Goal: Task Accomplishment & Management: Contribute content

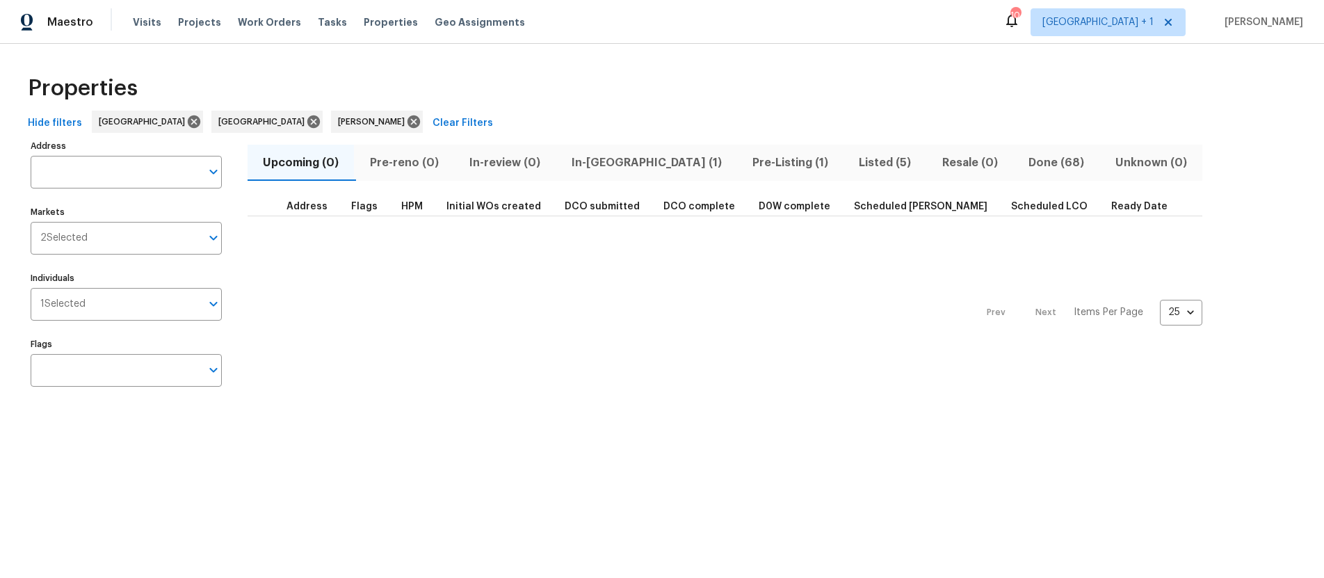
click at [508, 305] on div "Prev Next Items Per Page 25 25 ​" at bounding box center [725, 308] width 955 height 184
click at [162, 25] on div "Visits Projects Work Orders Tasks Properties Geo Assignments" at bounding box center [337, 22] width 409 height 28
click at [150, 23] on span "Visits" at bounding box center [147, 22] width 29 height 14
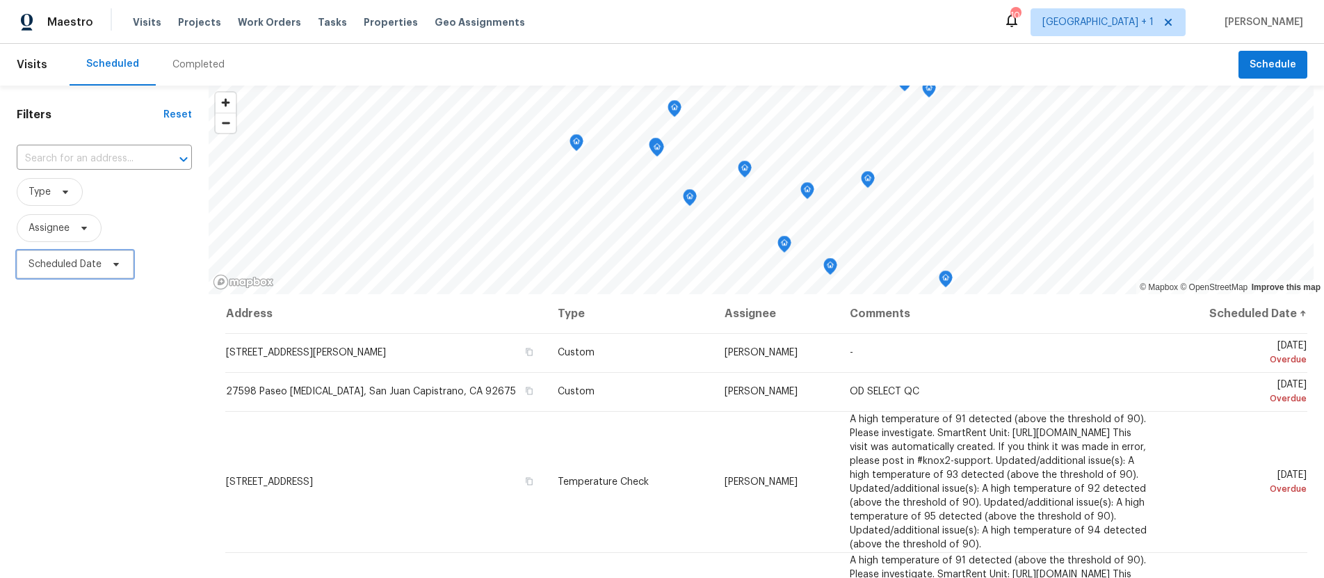
click at [74, 260] on span "Scheduled Date" at bounding box center [65, 264] width 73 height 14
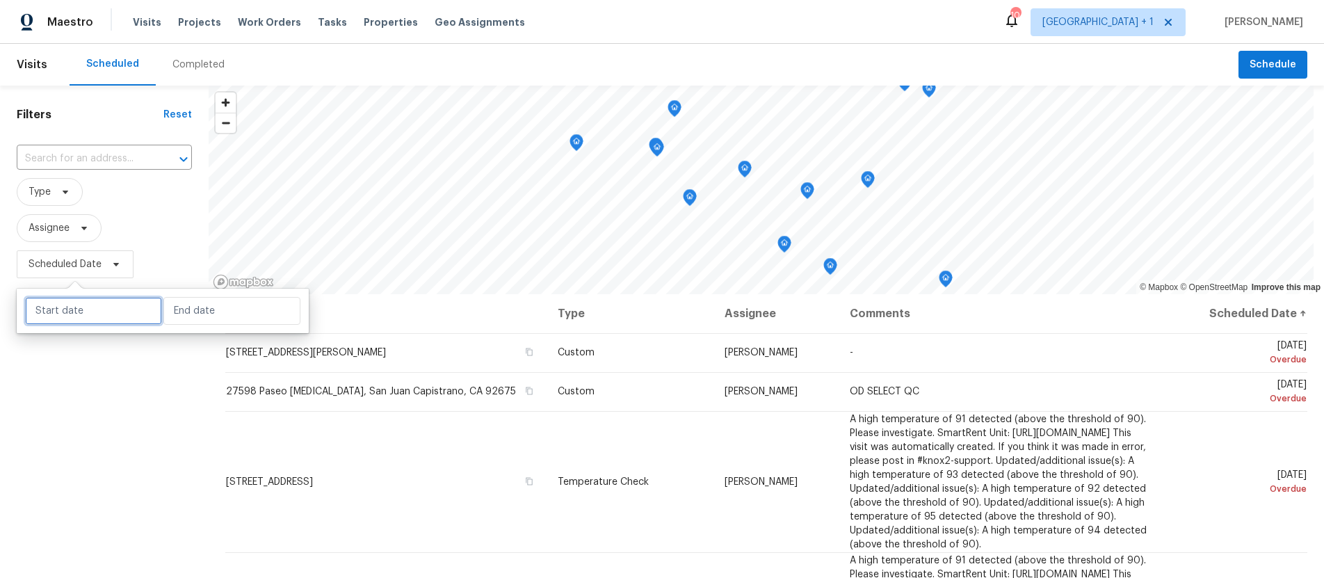
click at [76, 304] on input "text" at bounding box center [93, 311] width 137 height 28
select select "7"
select select "2025"
select select "8"
select select "2025"
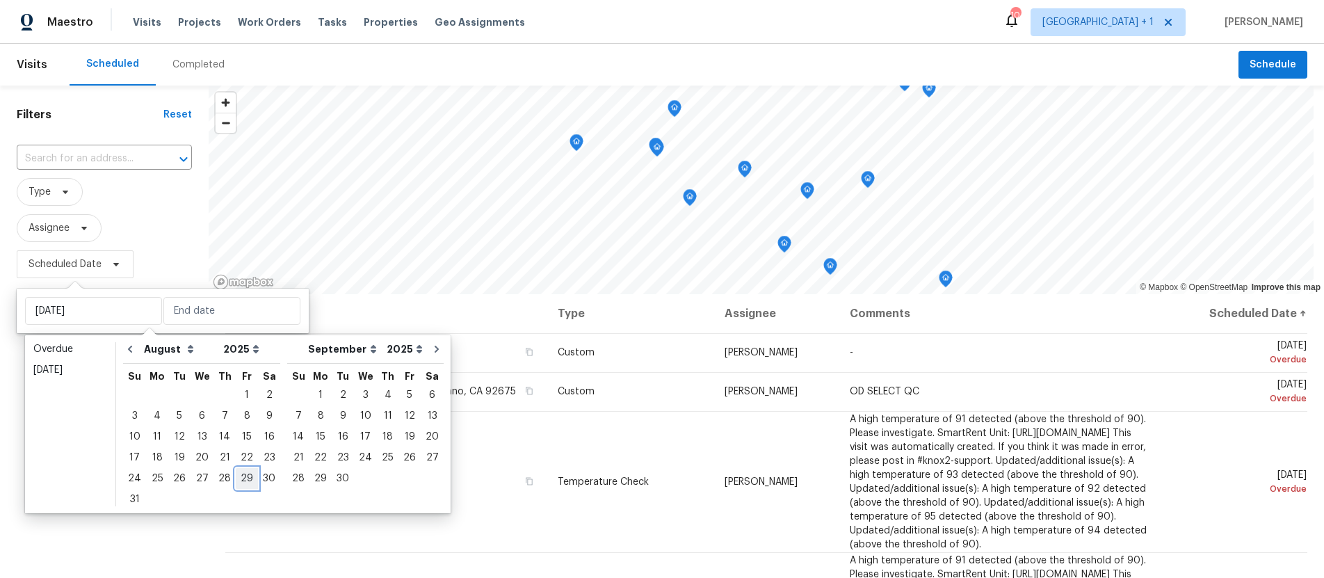
click at [236, 477] on div "29" at bounding box center [247, 478] width 22 height 19
type input "[DATE]"
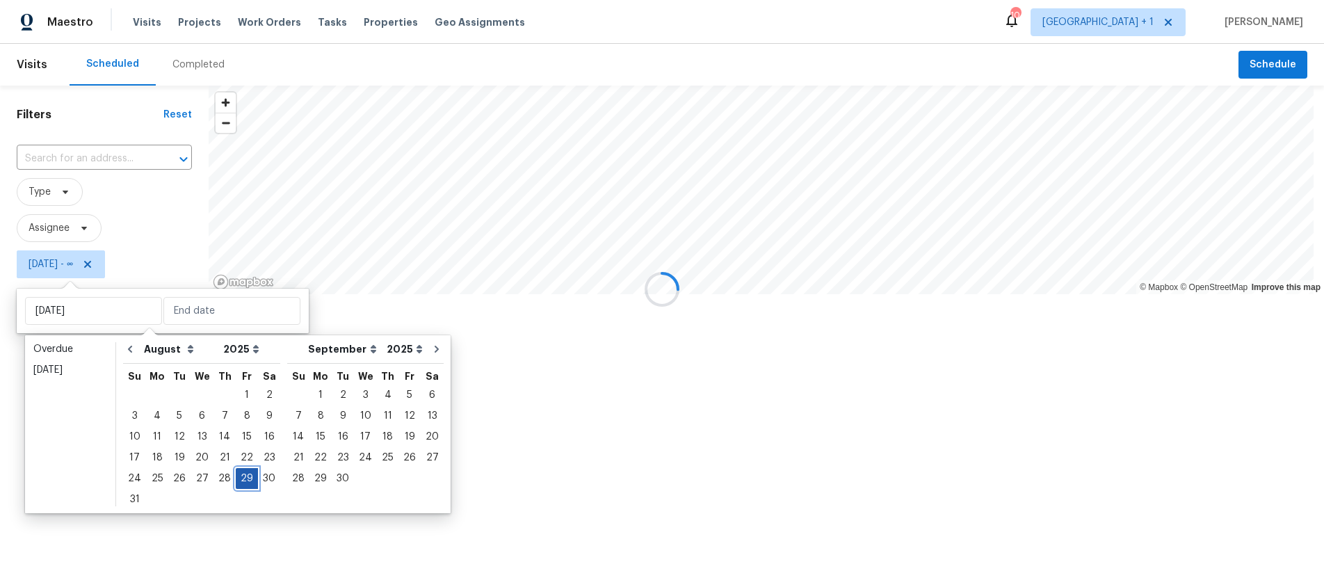
click at [236, 477] on div "29" at bounding box center [247, 478] width 22 height 19
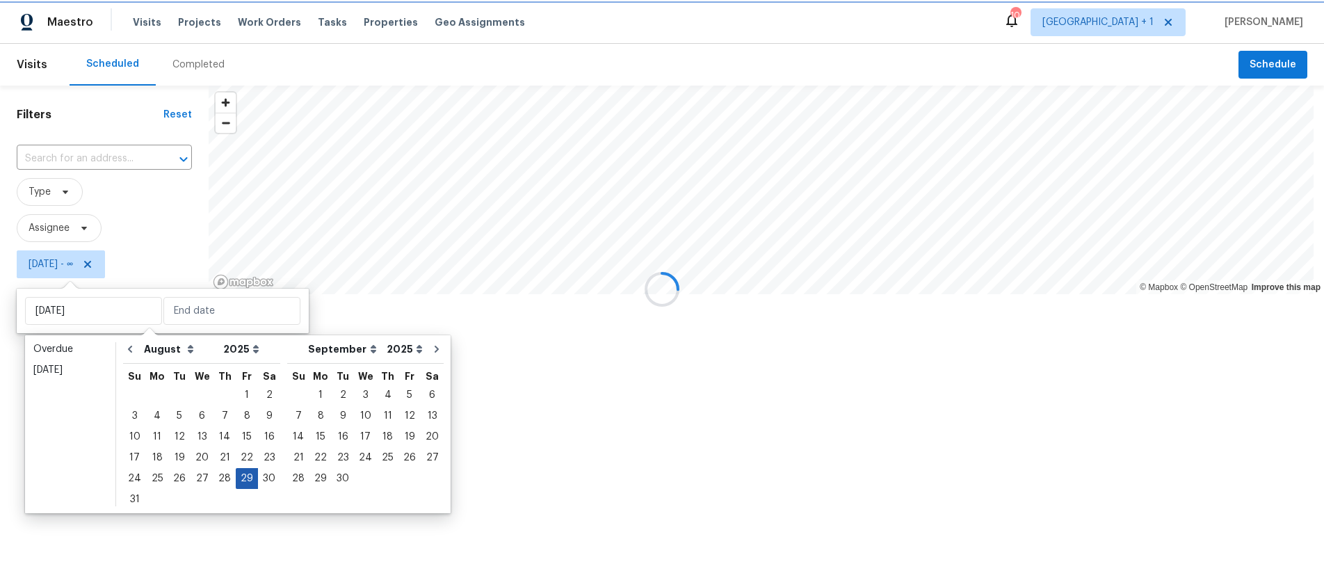
type input "[DATE]"
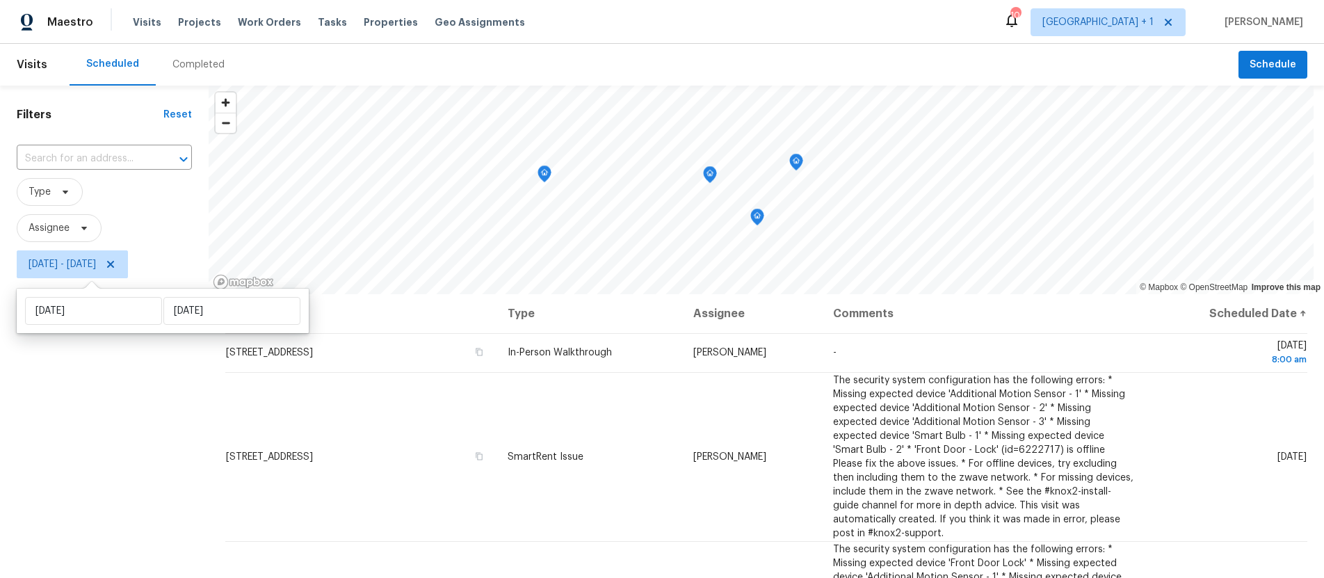
click at [69, 457] on div "Filters Reset ​ Type Assignee [DATE] - [DATE]" at bounding box center [104, 421] width 209 height 671
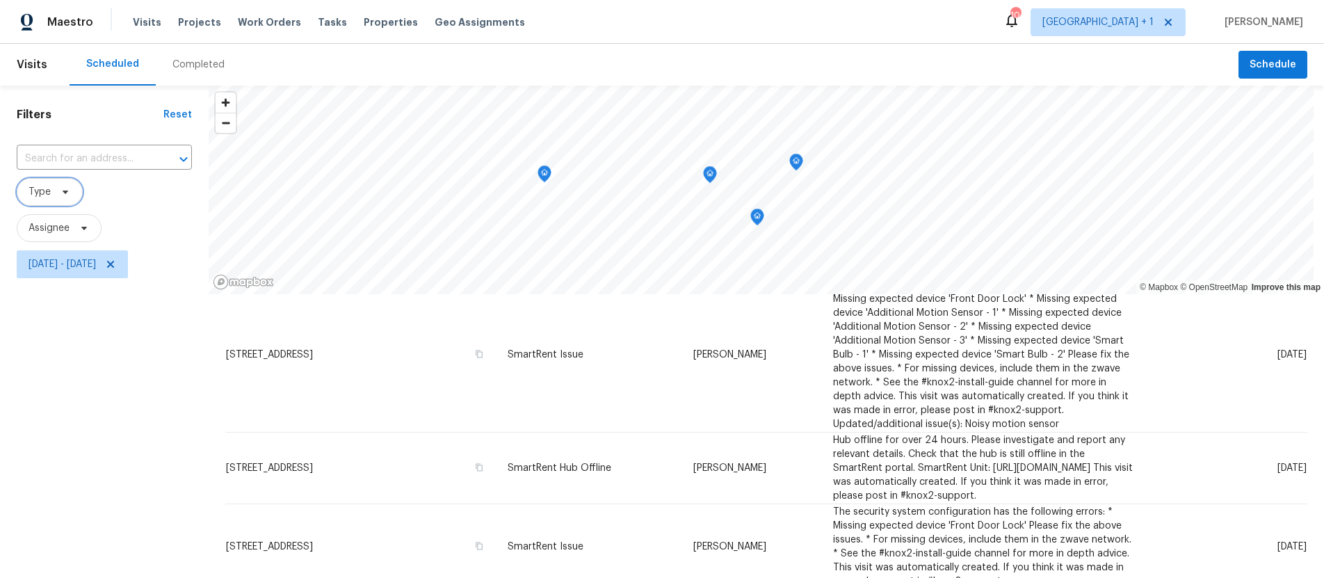
click at [49, 197] on span "Type" at bounding box center [40, 192] width 22 height 14
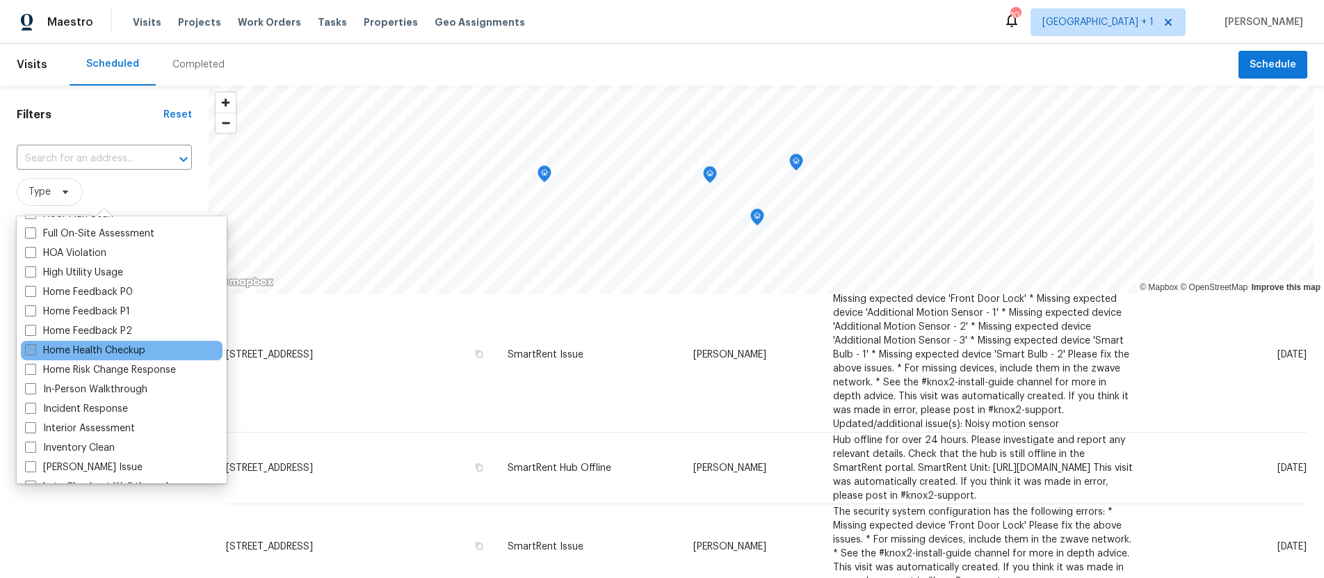
scroll to position [389, 0]
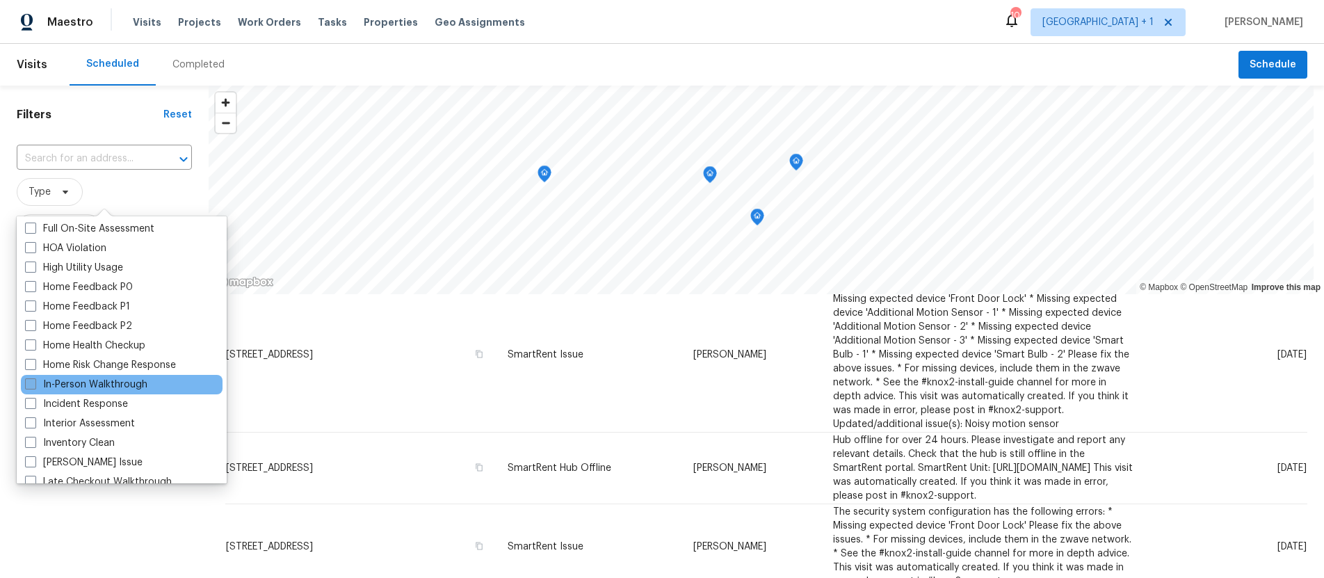
click at [35, 384] on span at bounding box center [30, 383] width 11 height 11
click at [34, 384] on input "In-Person Walkthrough" at bounding box center [29, 382] width 9 height 9
checkbox input "true"
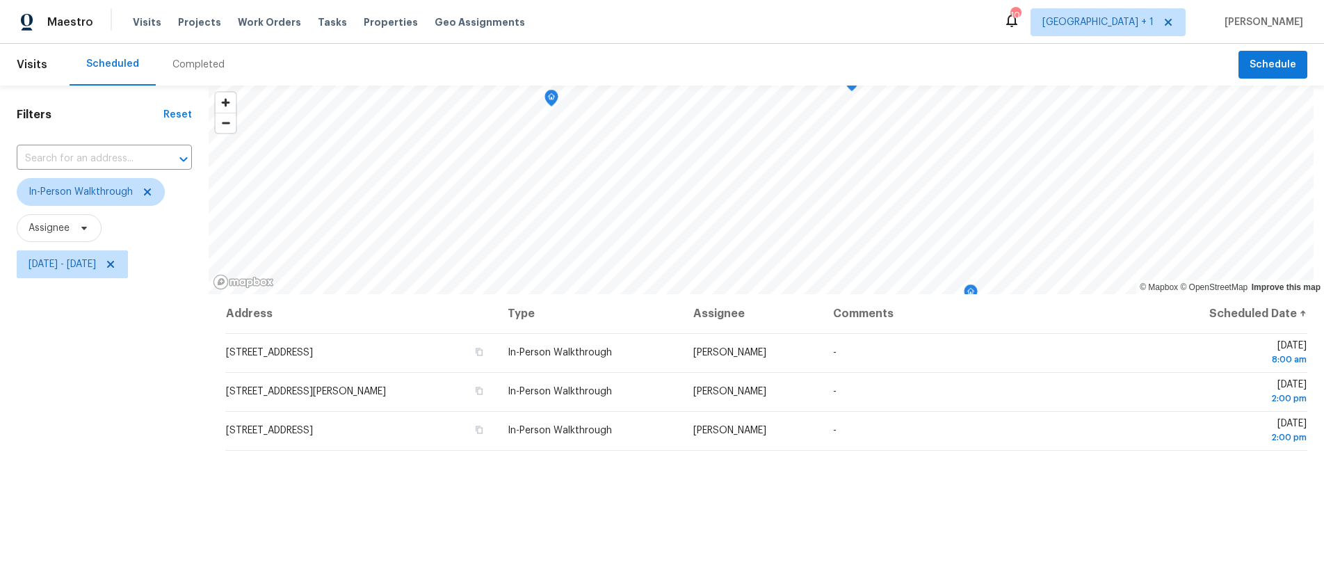
click at [38, 562] on div "Filters Reset ​ In-Person Walkthrough Assignee [DATE] - [DATE]" at bounding box center [104, 421] width 209 height 671
click at [114, 264] on icon at bounding box center [110, 264] width 7 height 7
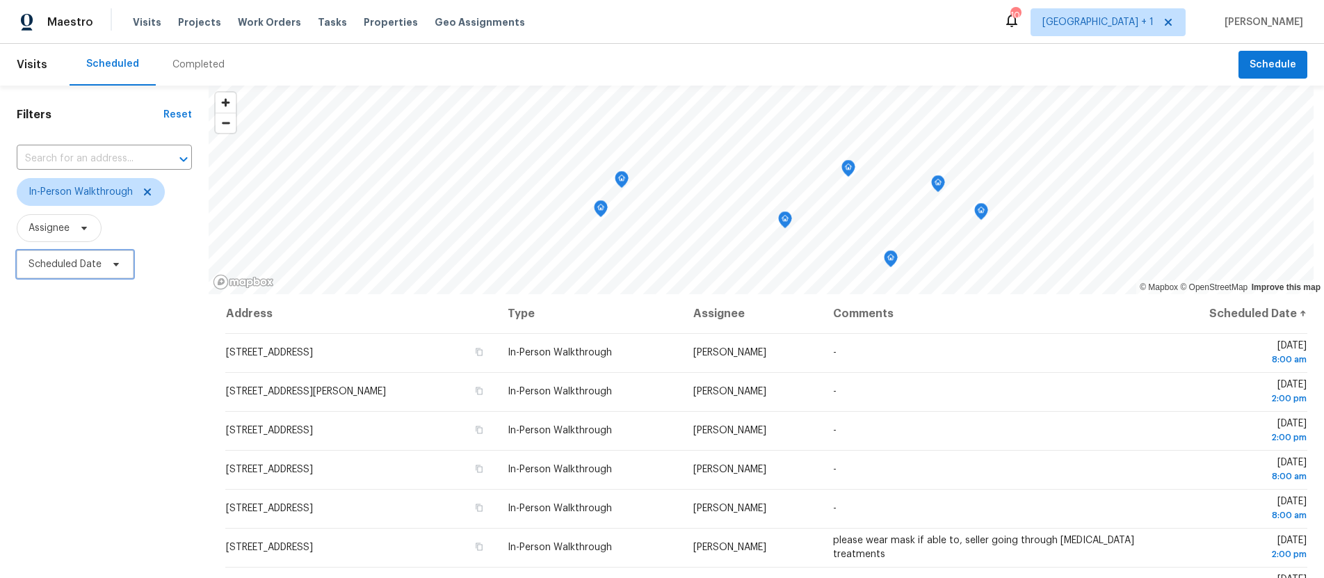
click at [64, 261] on span "Scheduled Date" at bounding box center [65, 264] width 73 height 14
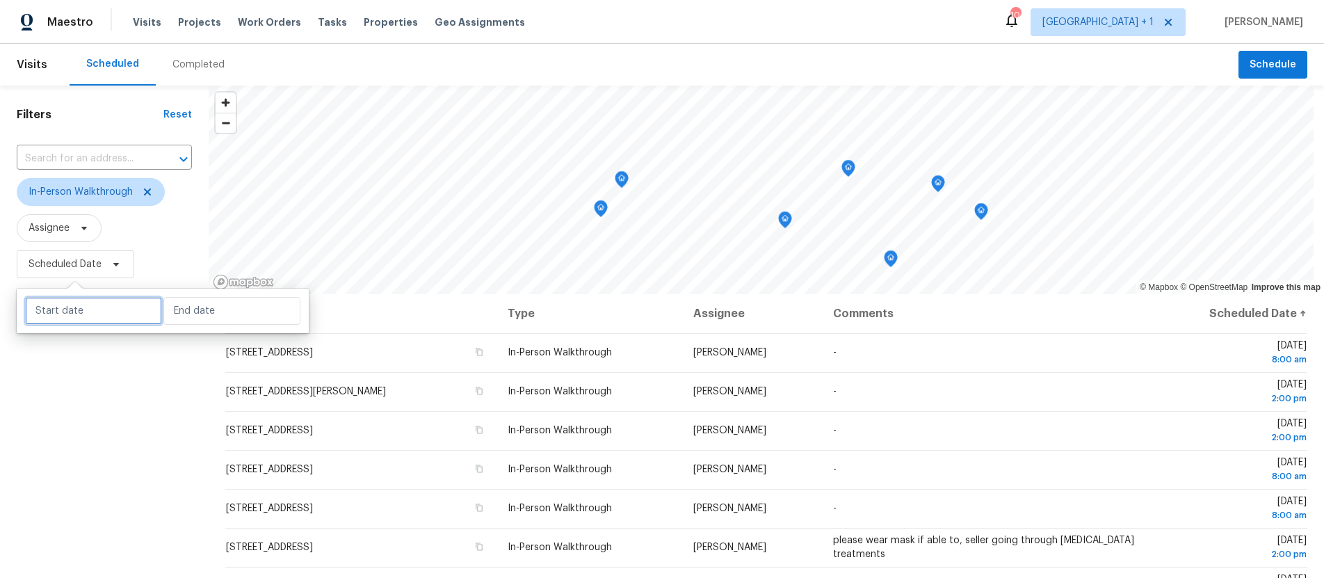
select select "7"
select select "2025"
select select "8"
select select "2025"
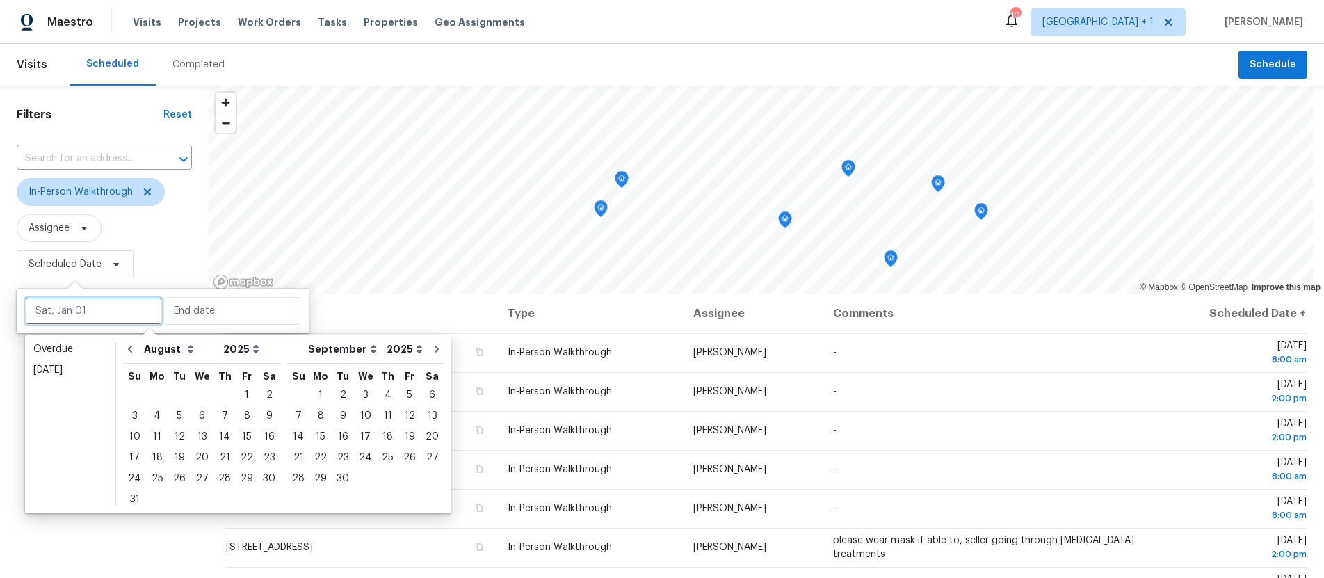
click at [74, 311] on input "text" at bounding box center [93, 311] width 137 height 28
type input "[DATE]"
click at [236, 483] on div "29" at bounding box center [247, 478] width 22 height 19
type input "[DATE]"
click at [236, 483] on div "29" at bounding box center [247, 478] width 22 height 19
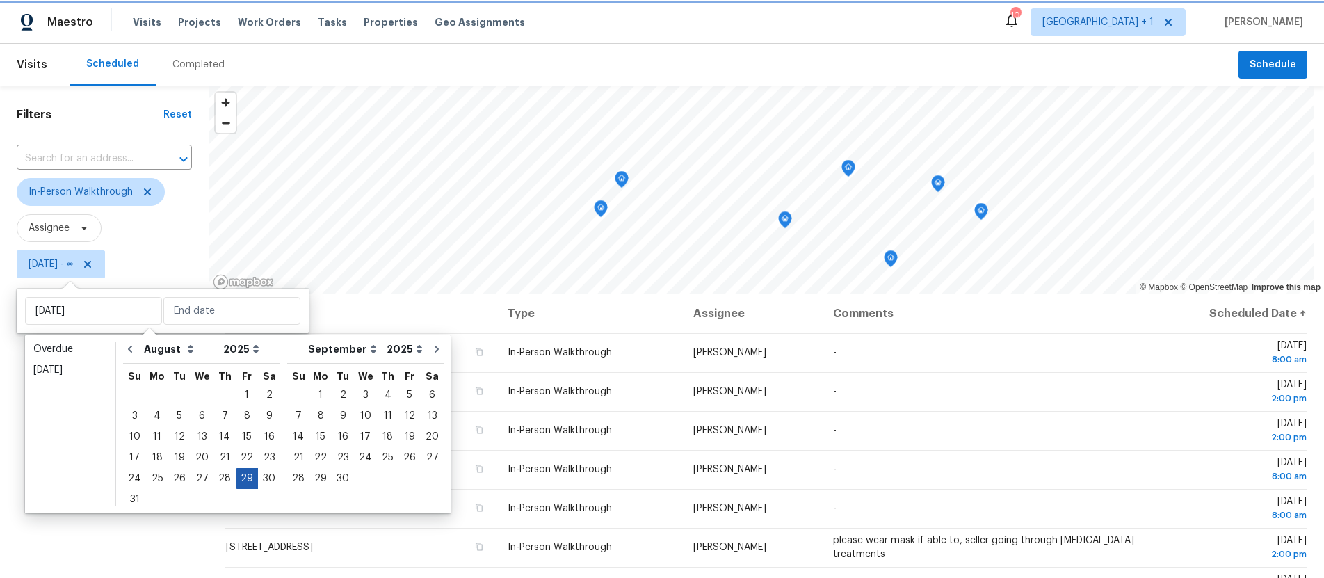
type input "[DATE]"
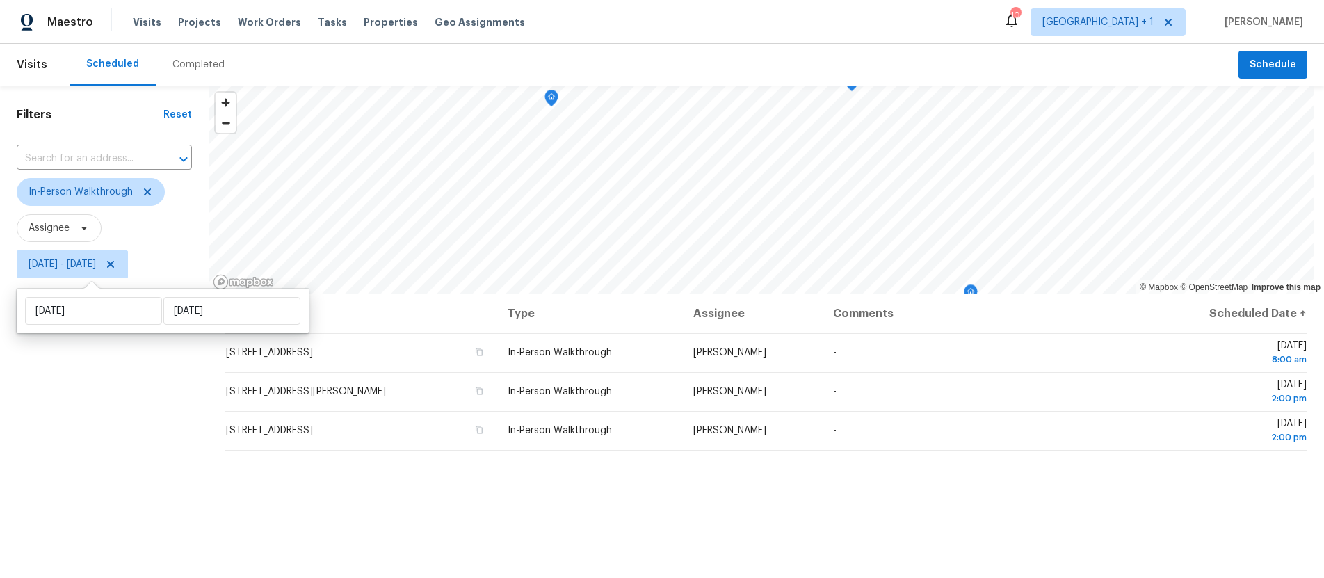
click at [101, 466] on div "Filters Reset ​ In-Person Walkthrough Assignee [DATE] - [DATE]" at bounding box center [104, 421] width 209 height 671
click at [146, 191] on icon at bounding box center [147, 191] width 7 height 7
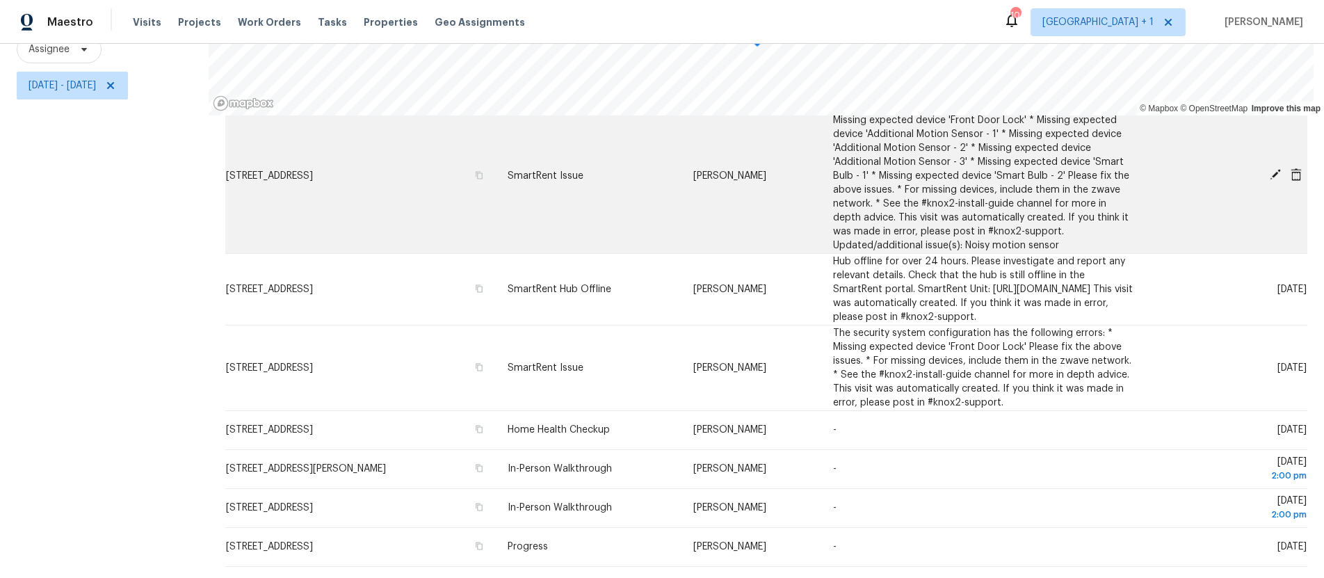
scroll to position [266, 0]
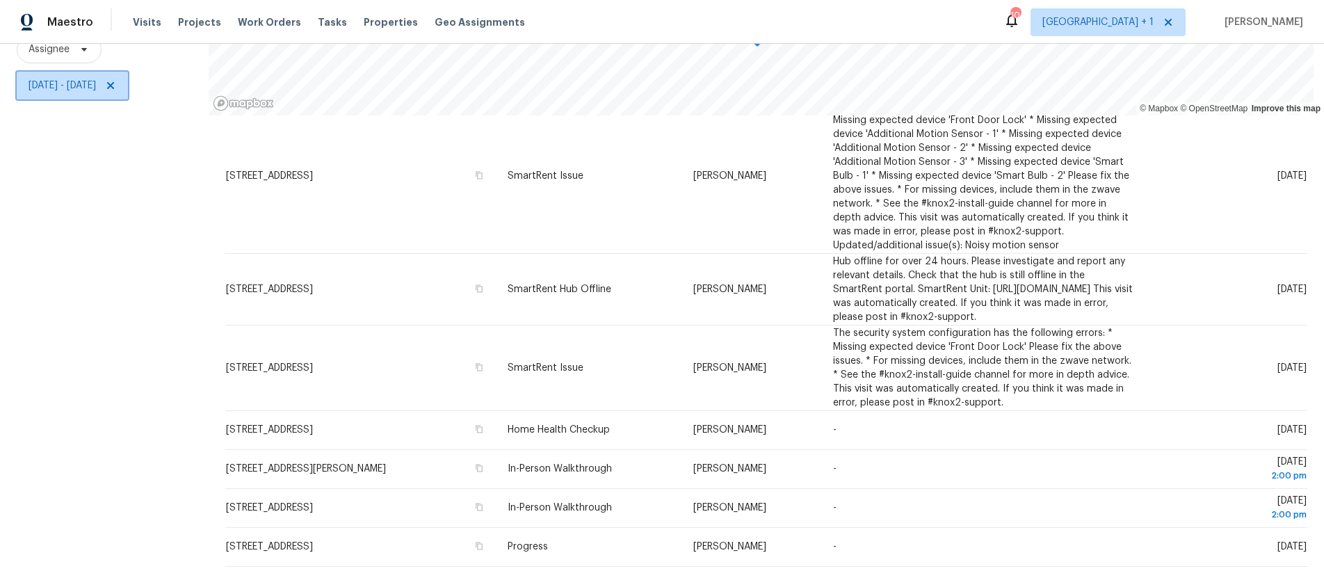
click at [74, 79] on span "[DATE] - [DATE]" at bounding box center [62, 86] width 67 height 14
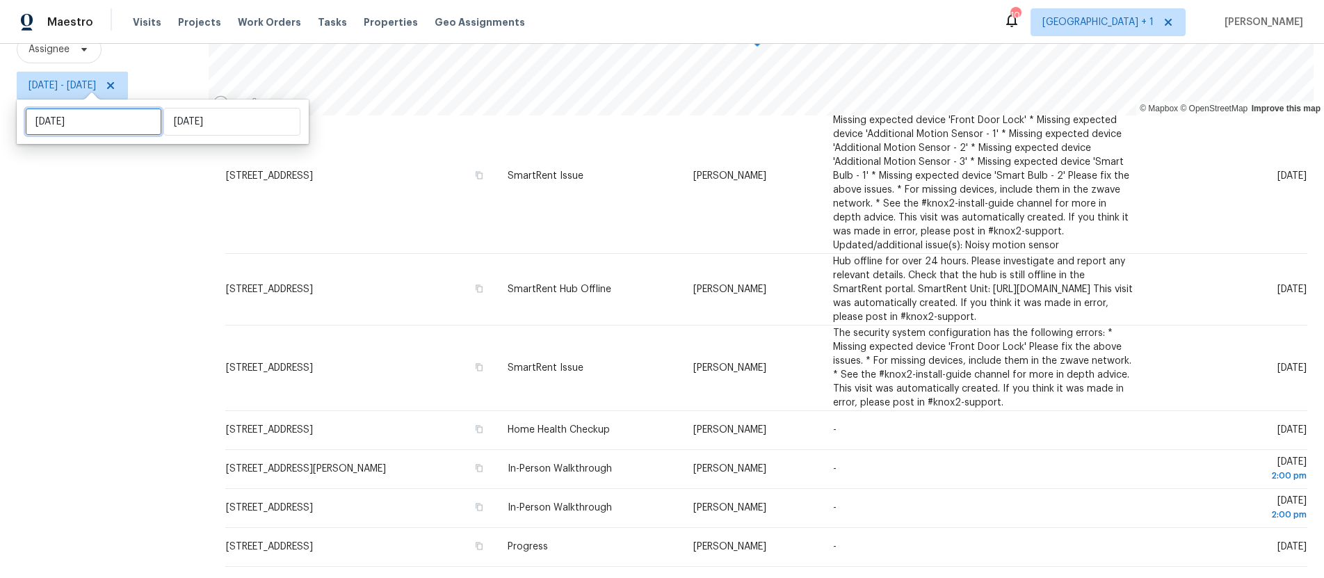
click at [61, 126] on input "[DATE]" at bounding box center [93, 122] width 137 height 28
select select "7"
select select "2025"
select select "8"
select select "2025"
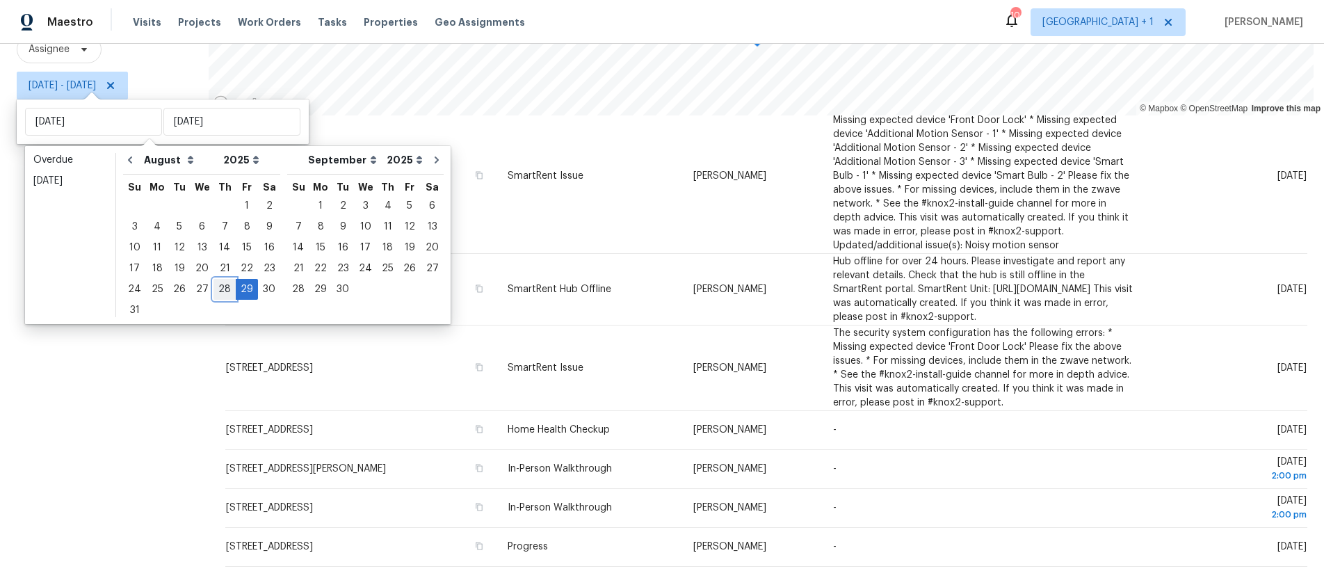
click at [214, 292] on div "28" at bounding box center [224, 288] width 22 height 19
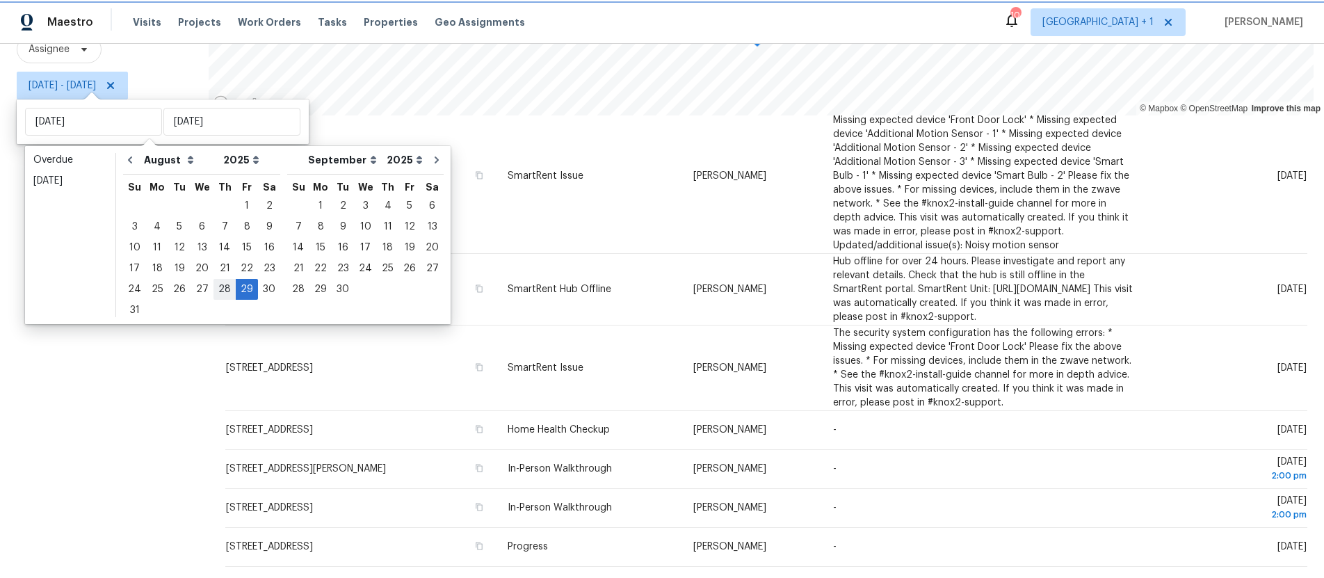
type input "[DATE]"
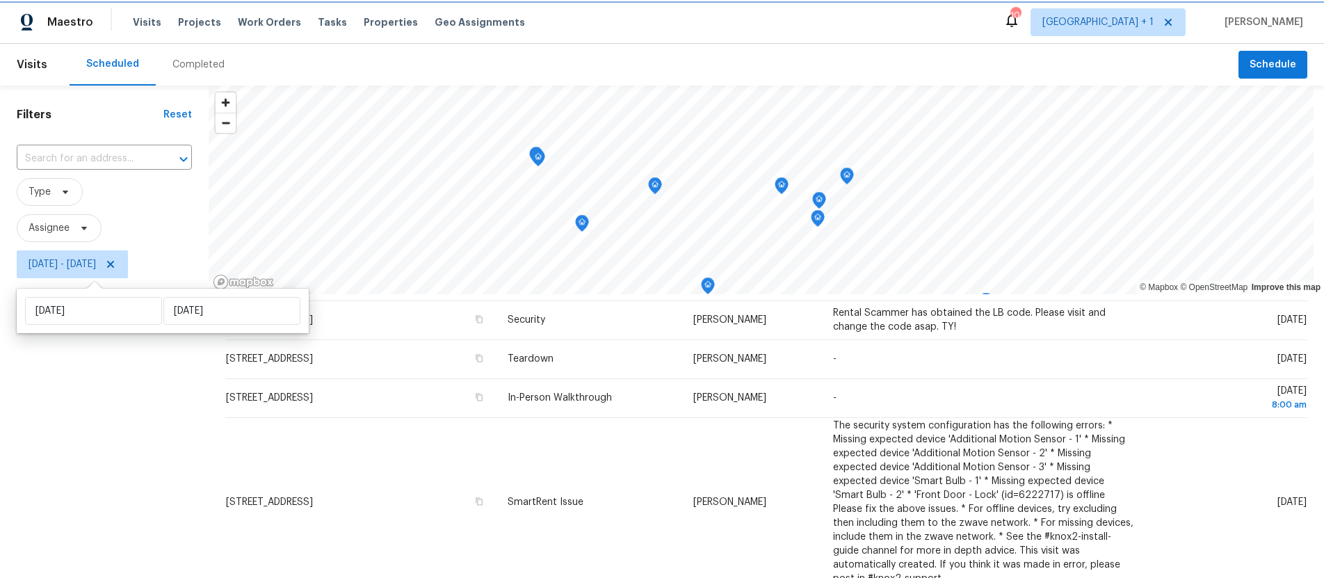
scroll to position [3, 0]
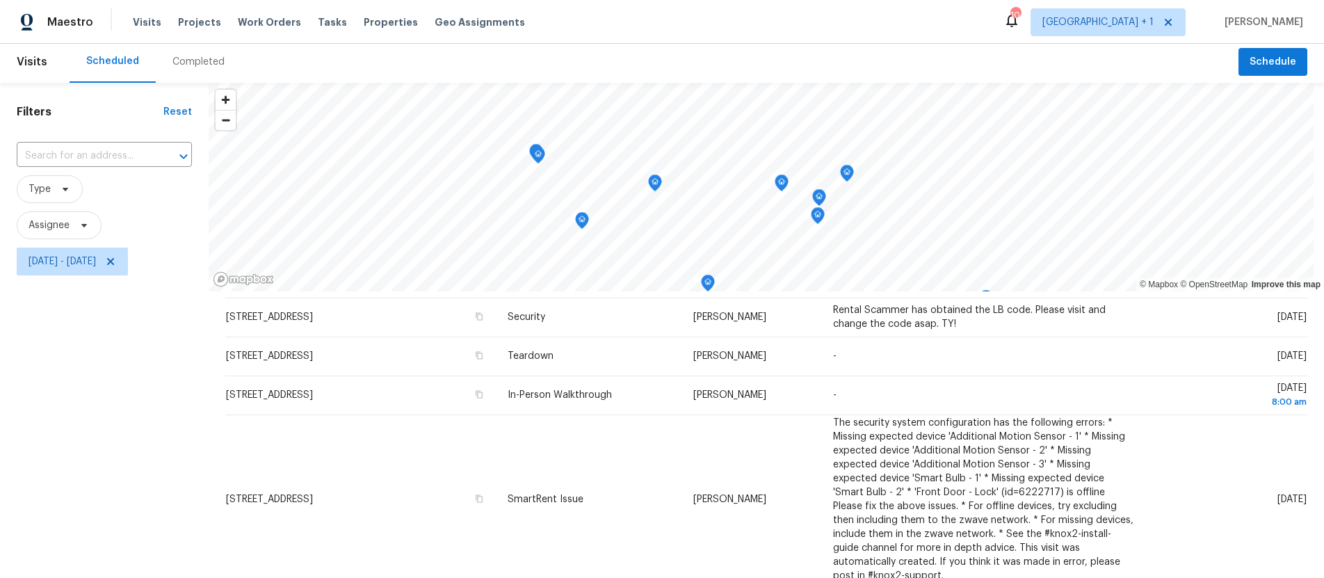
click at [106, 423] on div "Filters Reset ​ Type Assignee [DATE] - [DATE]" at bounding box center [104, 418] width 209 height 671
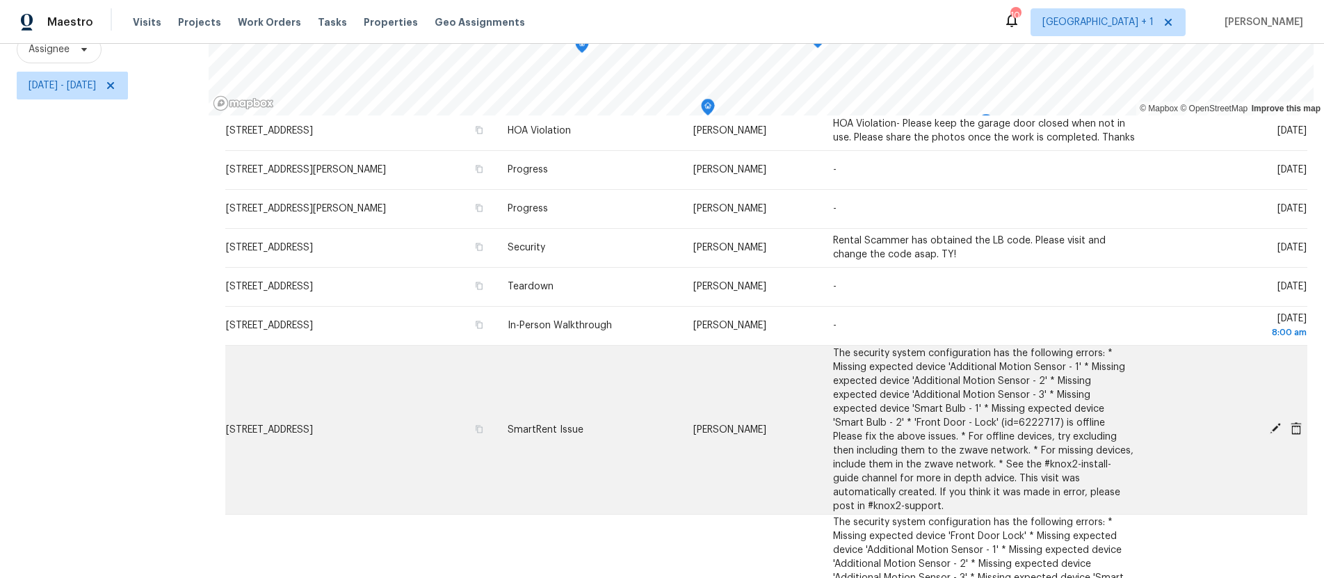
scroll to position [0, 0]
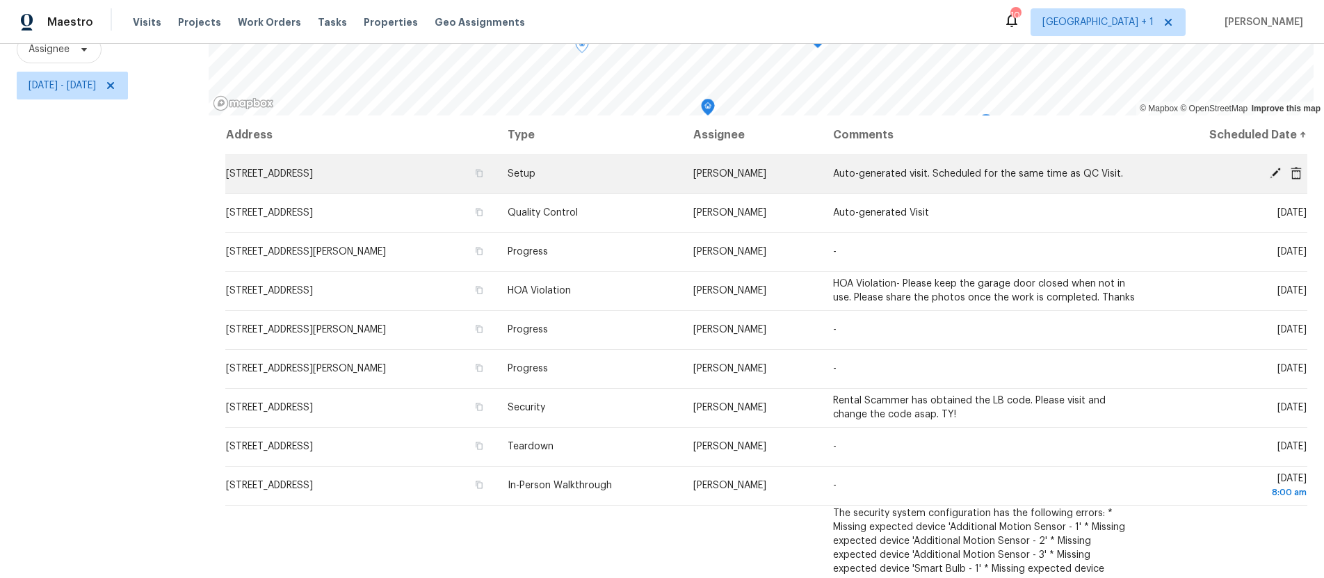
click at [1269, 167] on icon at bounding box center [1275, 173] width 13 height 13
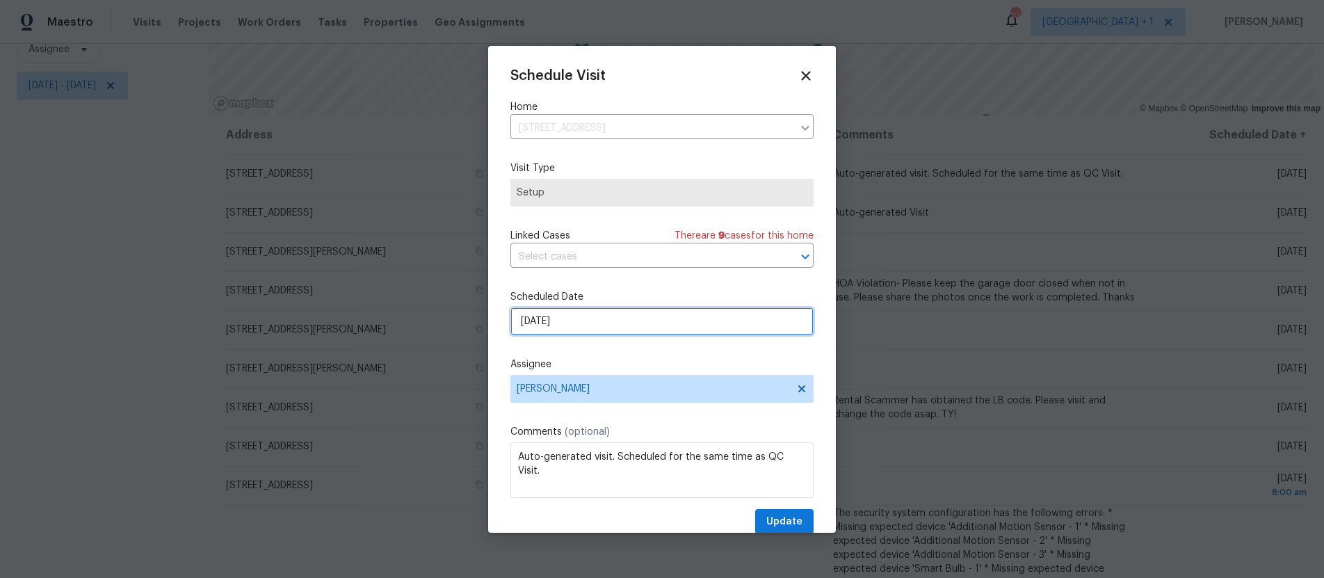
click at [620, 325] on input "[DATE]" at bounding box center [661, 321] width 303 height 28
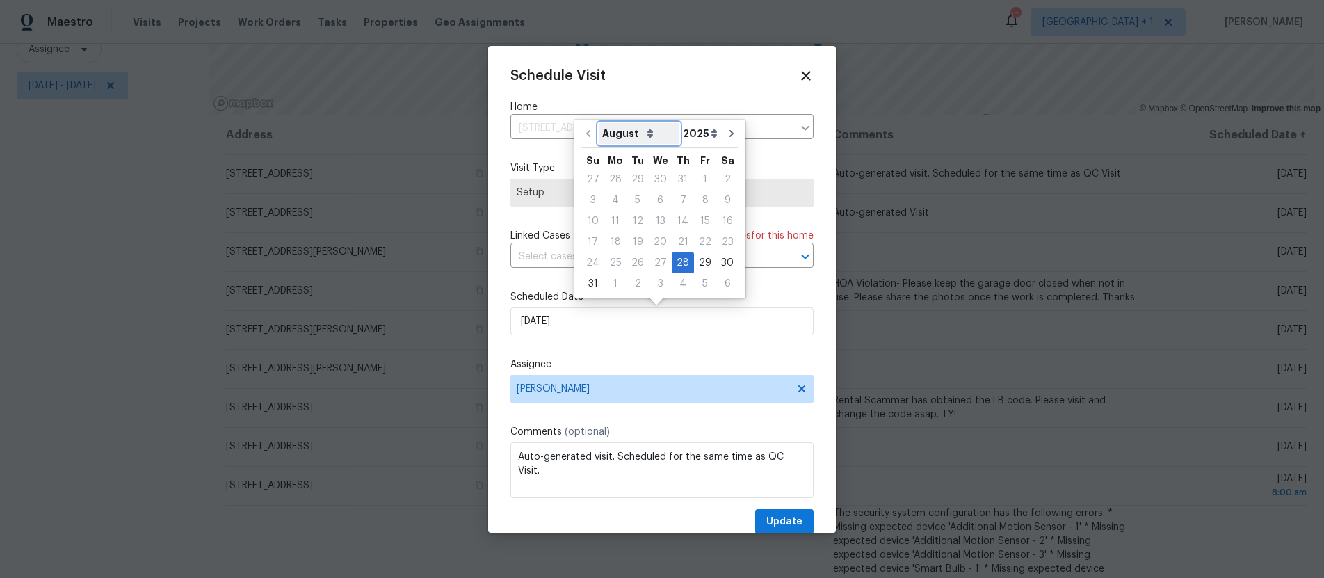
click at [644, 135] on select "August September October November December" at bounding box center [639, 133] width 81 height 21
select select "8"
click at [599, 123] on select "August September October November December" at bounding box center [639, 133] width 81 height 21
type input "[DATE]"
select select "8"
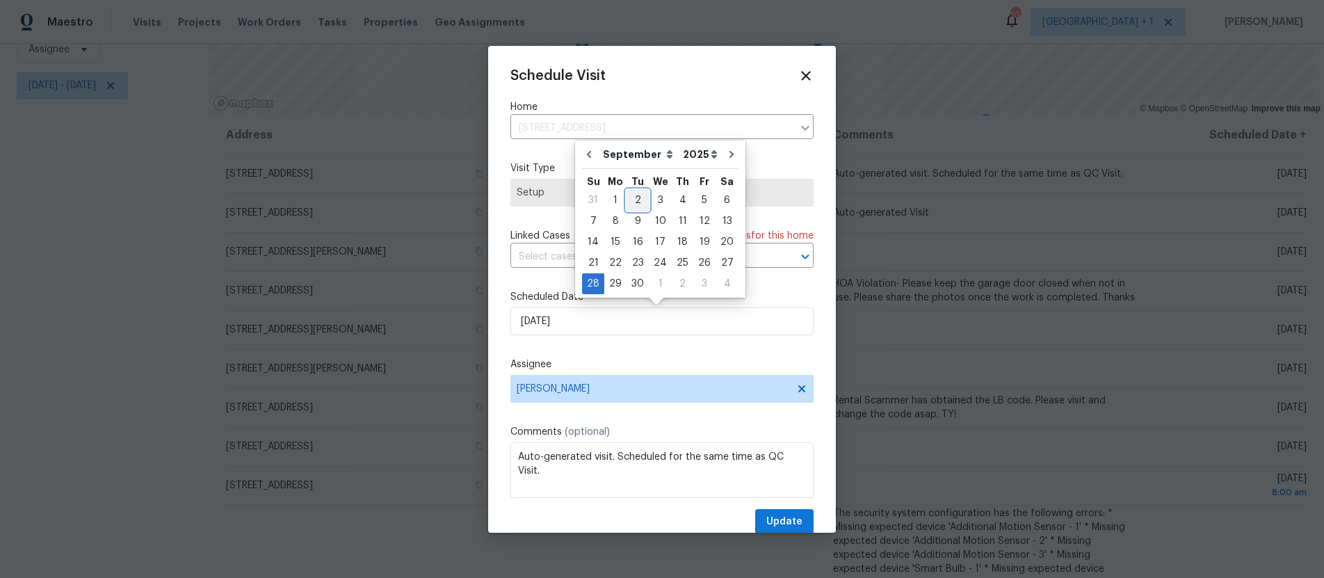
click at [637, 197] on div "2" at bounding box center [637, 199] width 22 height 19
type input "[DATE]"
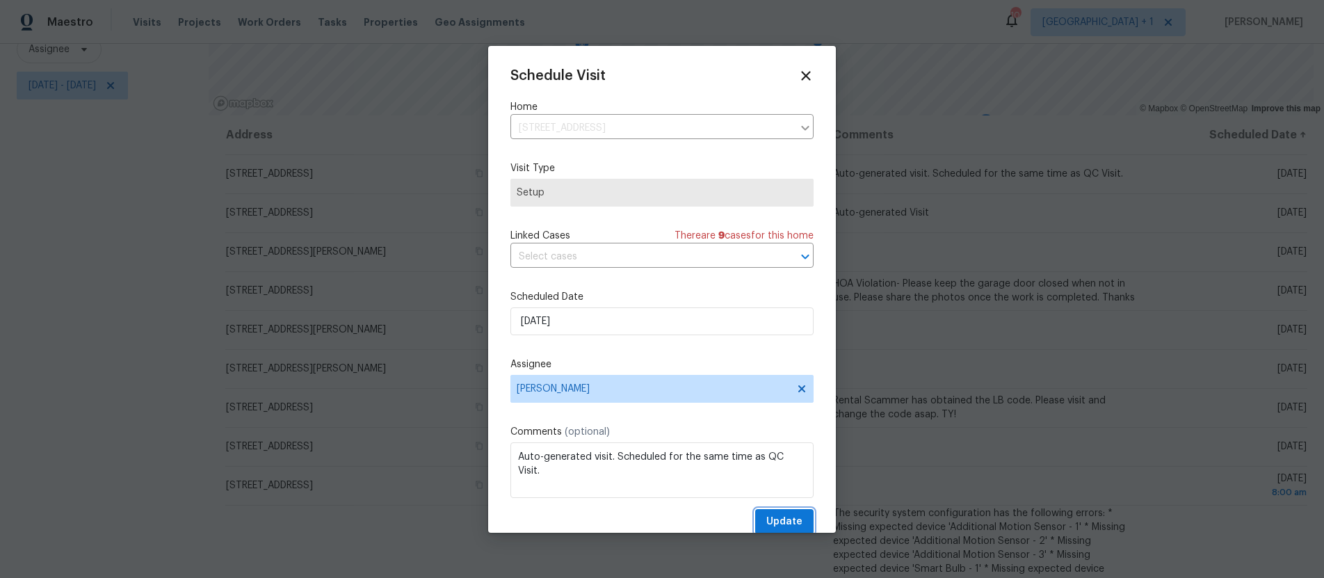
click at [780, 524] on span "Update" at bounding box center [784, 521] width 36 height 17
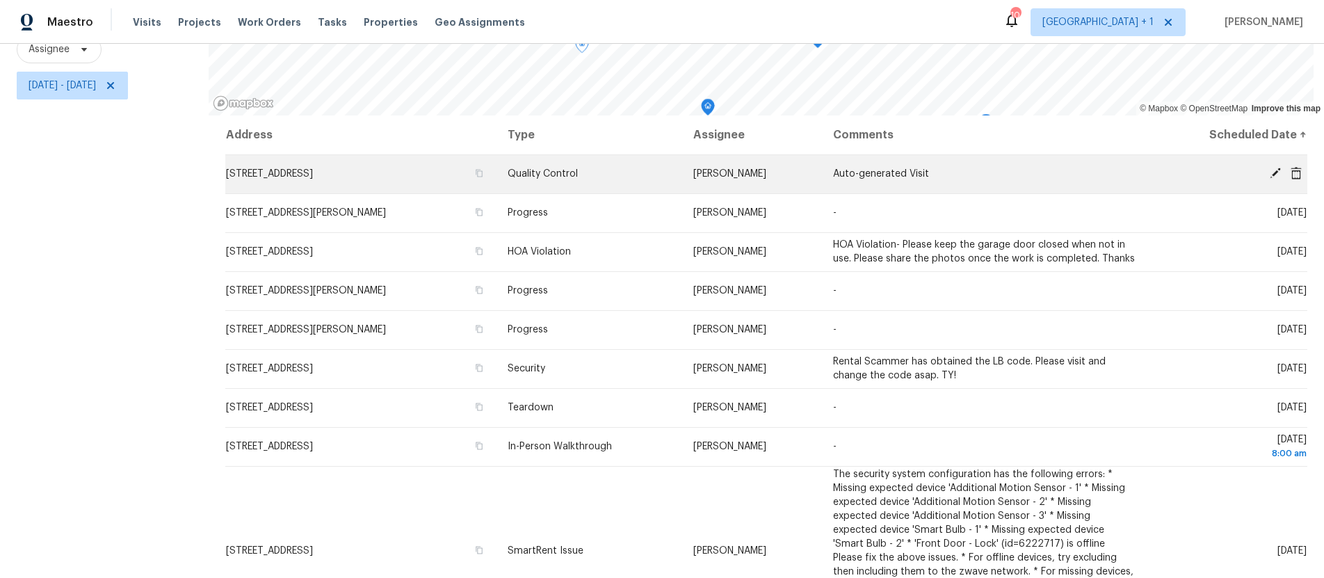
click at [1269, 168] on icon at bounding box center [1274, 173] width 11 height 11
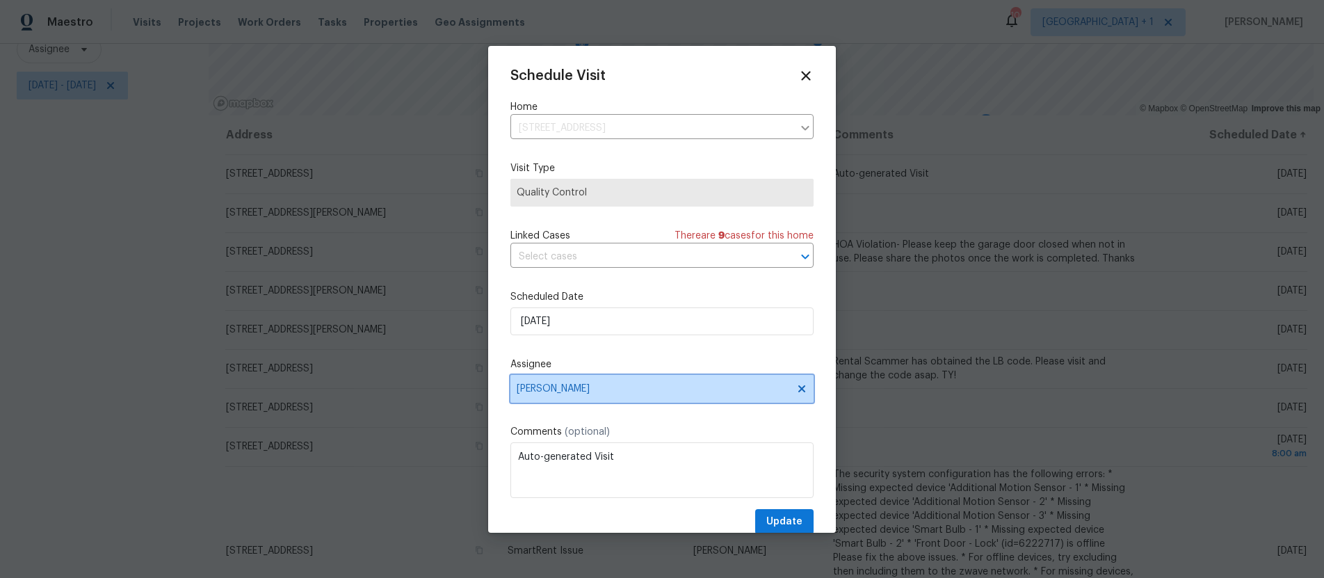
click at [633, 384] on span "[PERSON_NAME]" at bounding box center [653, 388] width 273 height 11
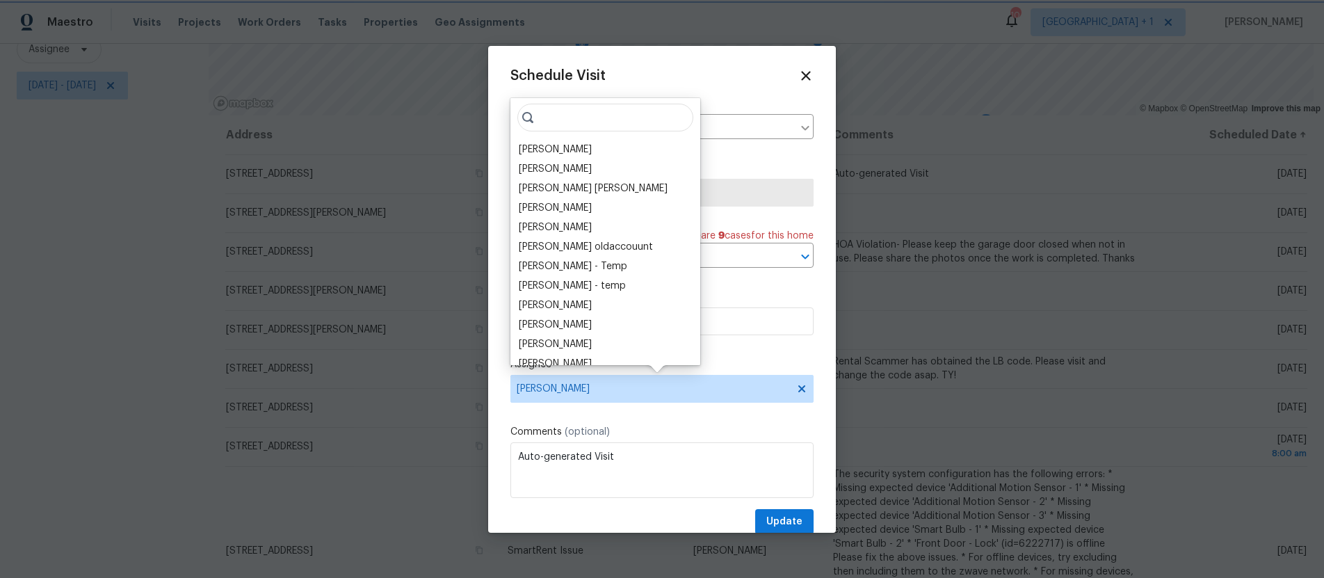
click at [633, 384] on span "[PERSON_NAME]" at bounding box center [653, 388] width 273 height 11
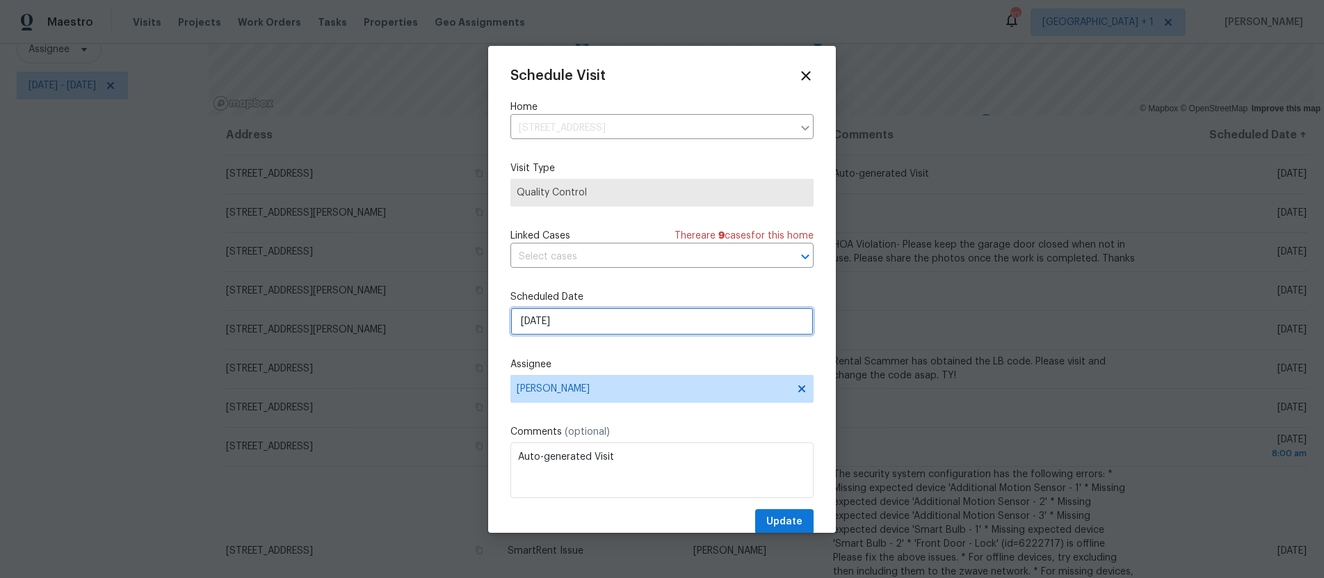
click at [595, 314] on input "[DATE]" at bounding box center [661, 321] width 303 height 28
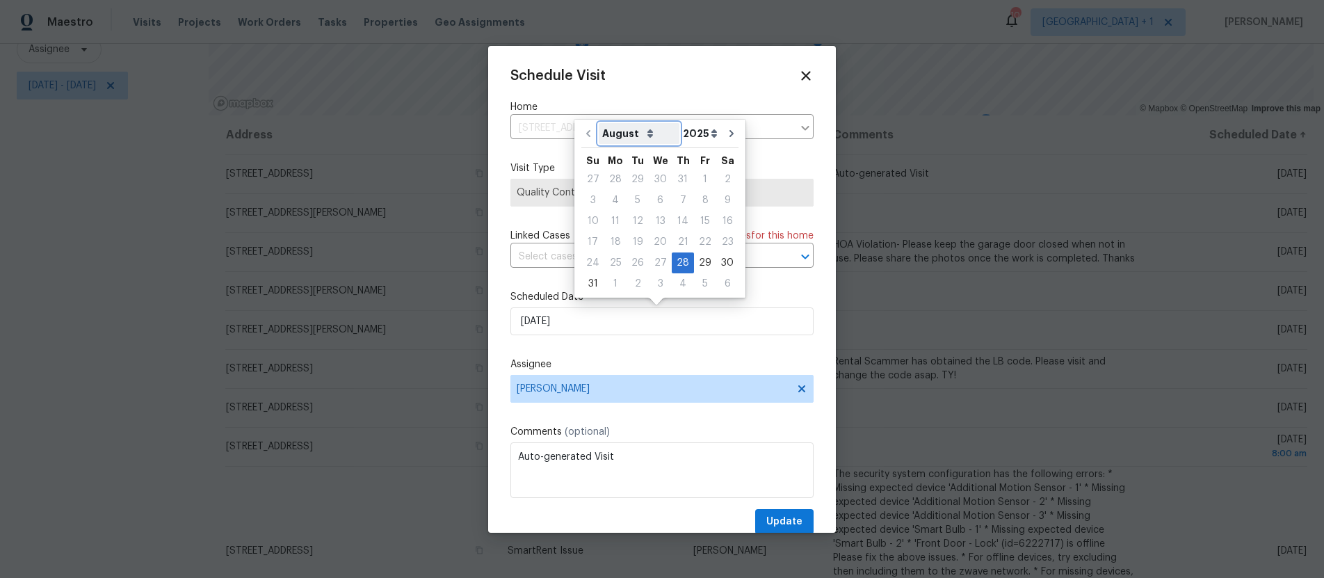
click at [640, 137] on select "August September October November December" at bounding box center [639, 133] width 81 height 21
select select "8"
click at [599, 123] on select "August September October November December" at bounding box center [639, 133] width 81 height 21
type input "[DATE]"
select select "8"
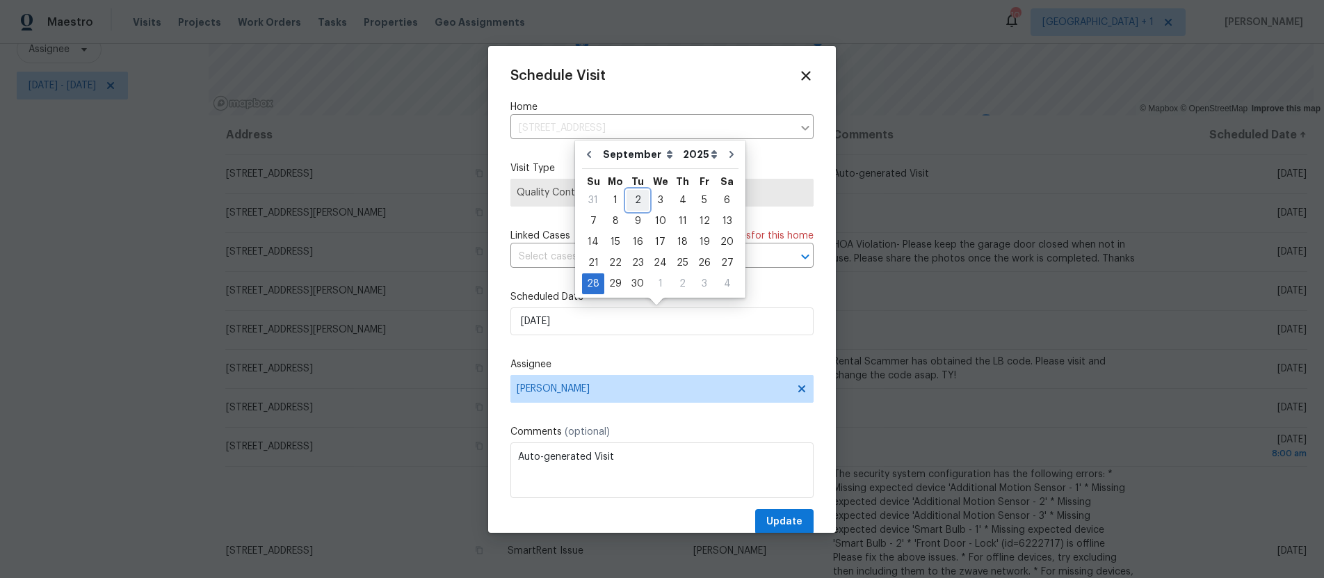
click at [632, 198] on div "2" at bounding box center [637, 199] width 22 height 19
type input "[DATE]"
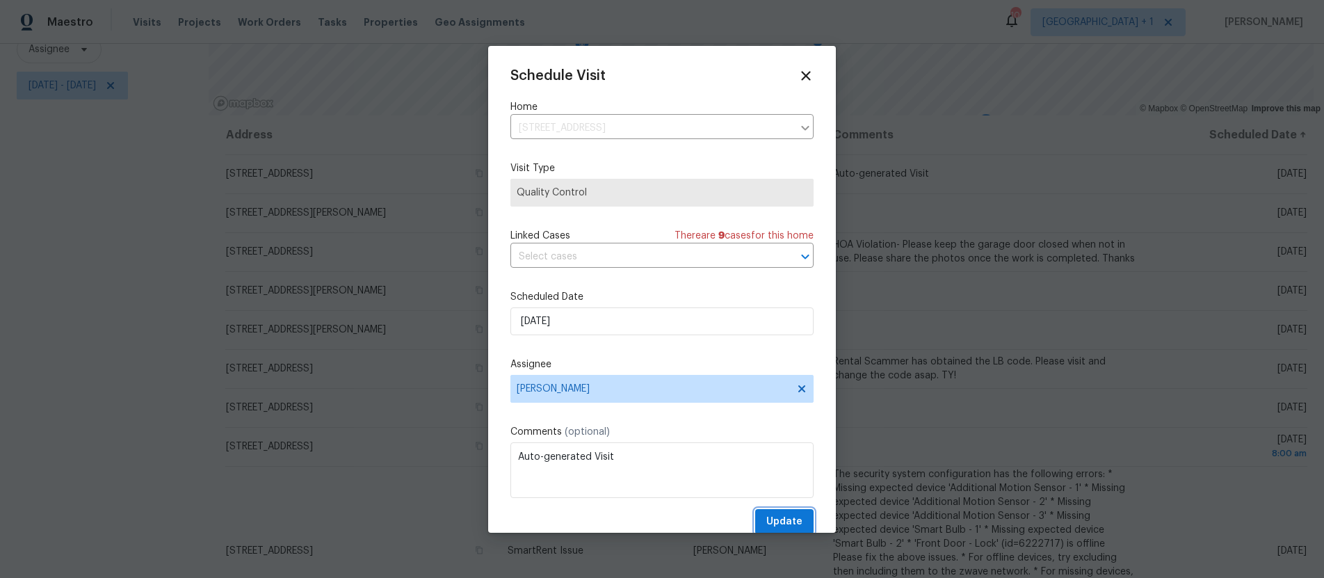
click at [769, 523] on span "Update" at bounding box center [784, 521] width 36 height 17
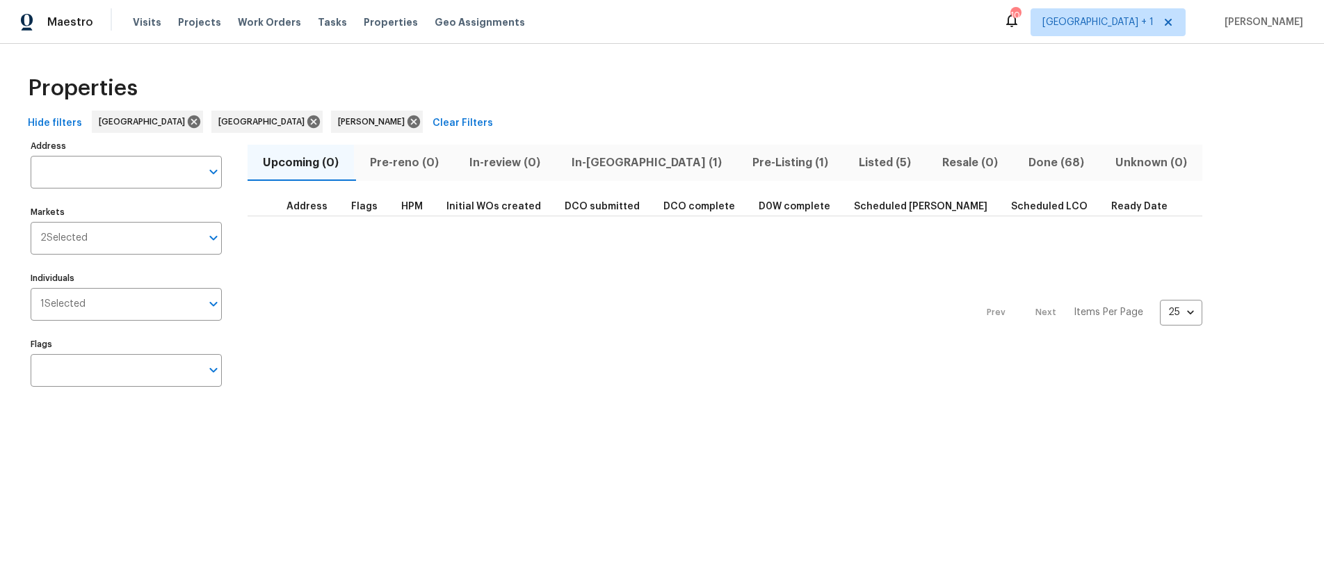
click at [608, 164] on span "In-[GEOGRAPHIC_DATA] (1)" at bounding box center [646, 162] width 164 height 19
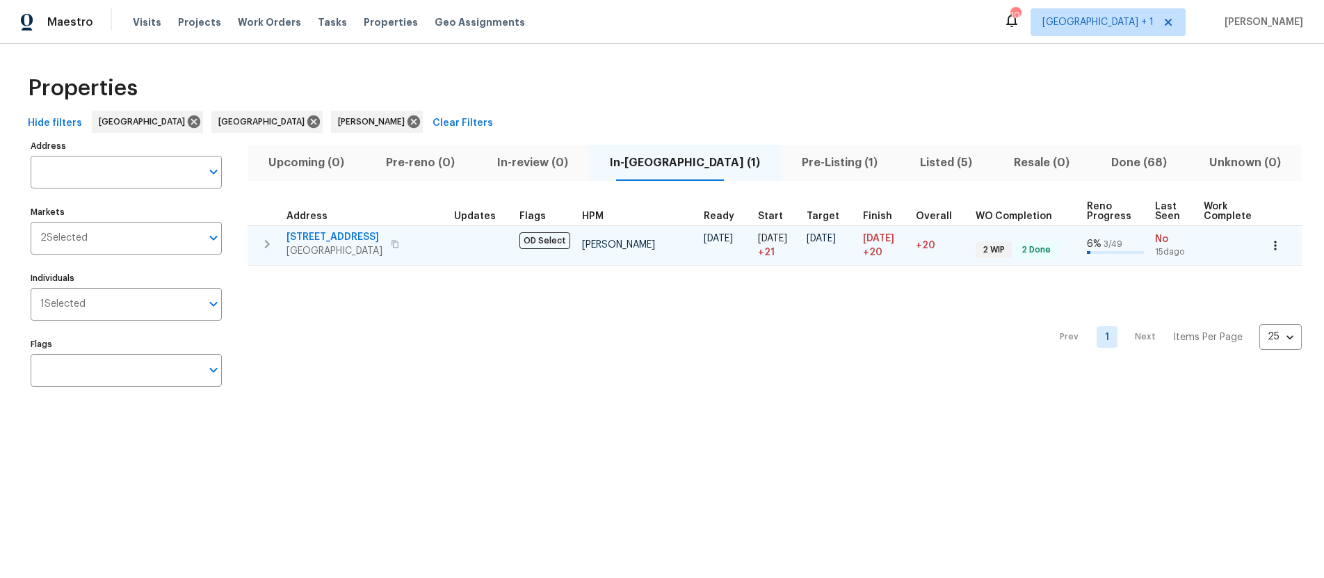
click at [361, 235] on span "2909 10th St Apt 4" at bounding box center [334, 237] width 96 height 14
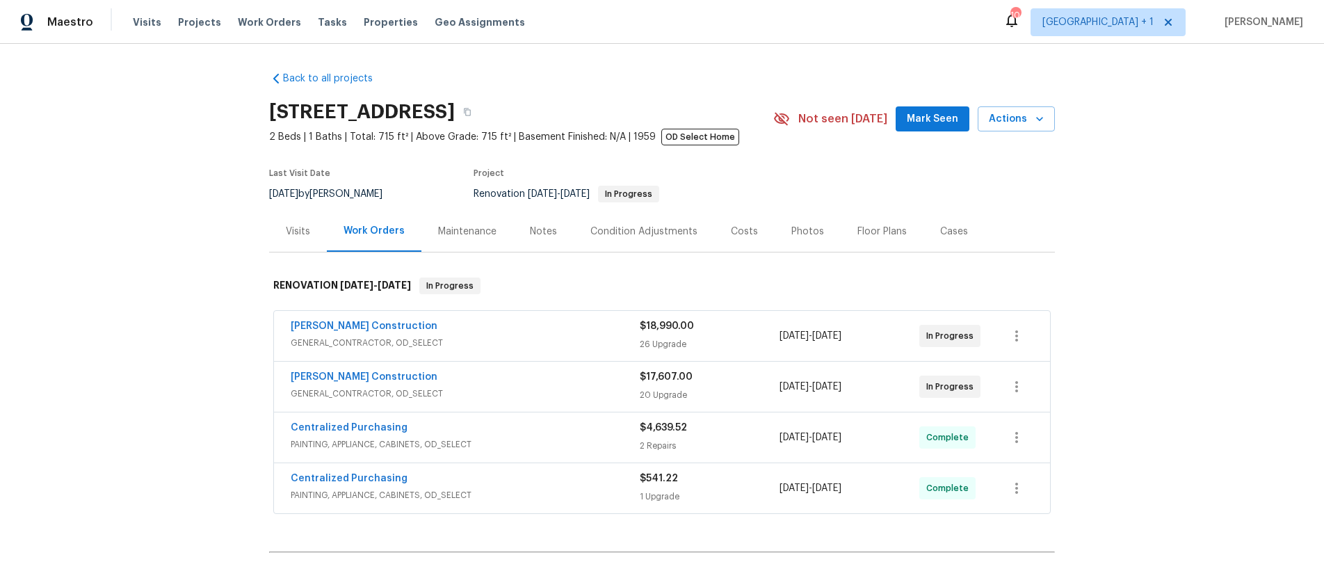
click at [517, 230] on div "Notes" at bounding box center [543, 231] width 60 height 41
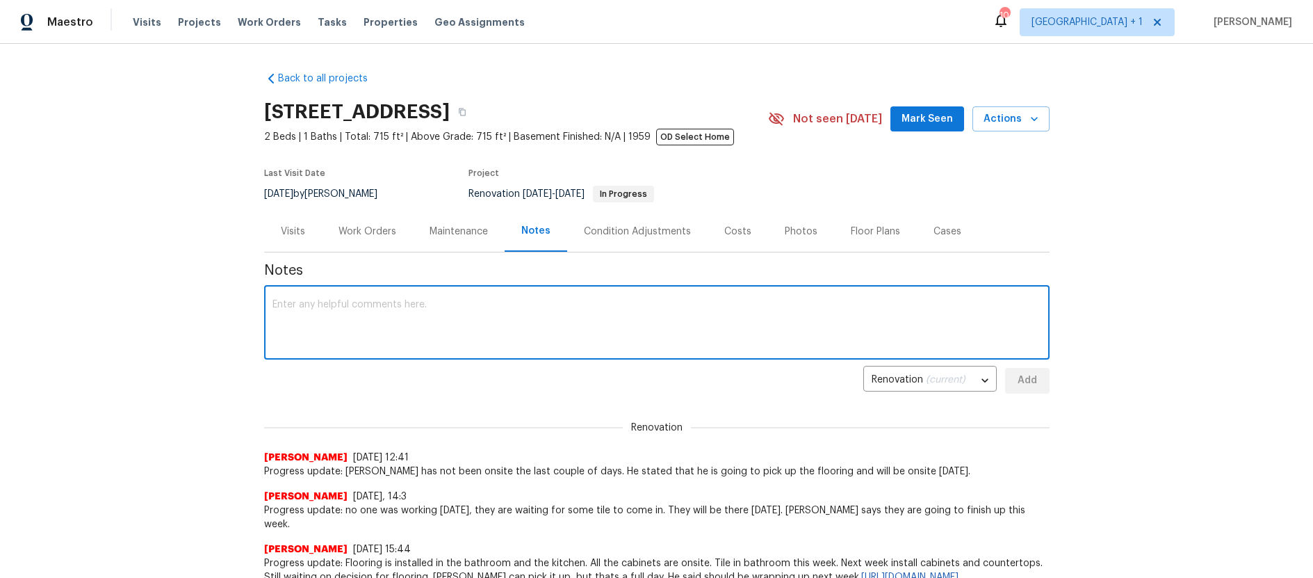
click at [387, 306] on textarea at bounding box center [657, 324] width 769 height 49
type textarea "Progress update: Navarro was picking up stain for the front door today. He is c…"
click at [1032, 384] on span "Add" at bounding box center [1027, 380] width 22 height 17
